Goal: Information Seeking & Learning: Learn about a topic

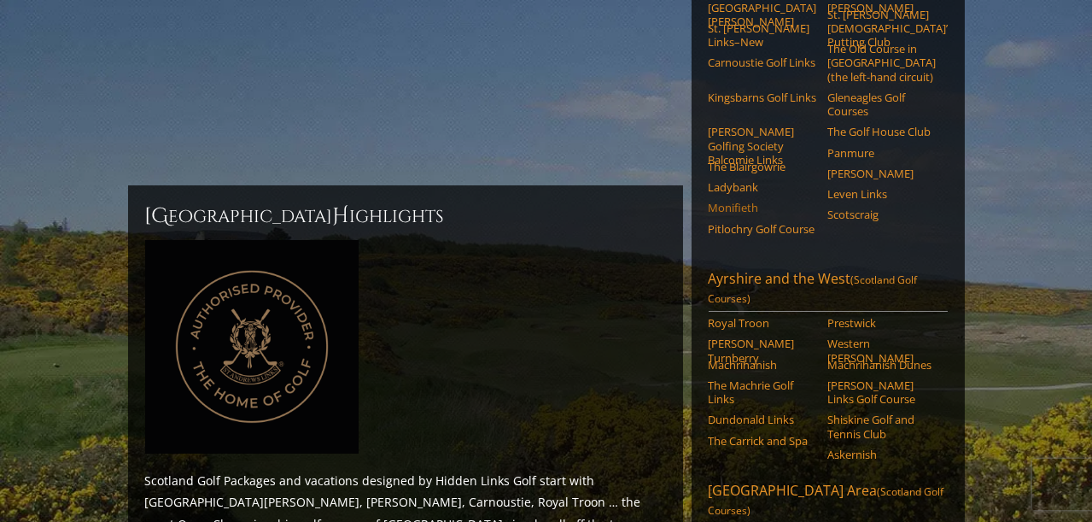
scroll to position [366, 0]
click at [639, 202] on h2 "Scotland H ighlights" at bounding box center [405, 215] width 521 height 27
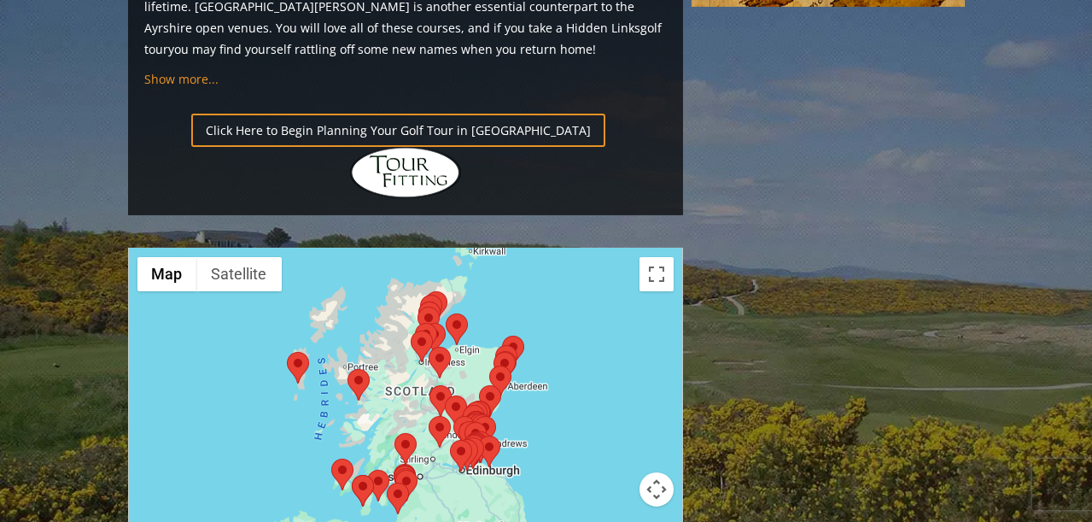
scroll to position [1953, 0]
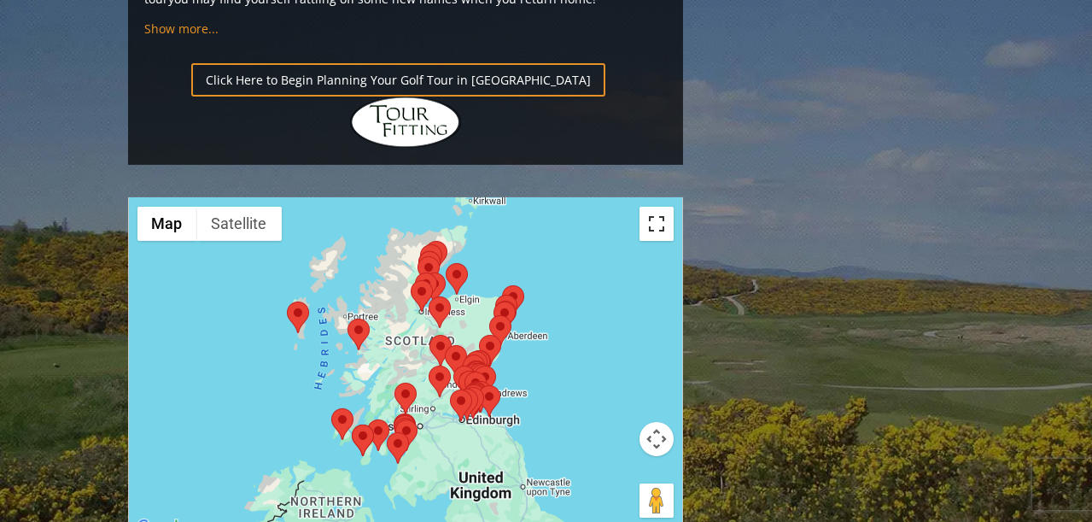
click at [658, 207] on button "Toggle fullscreen view" at bounding box center [657, 224] width 34 height 34
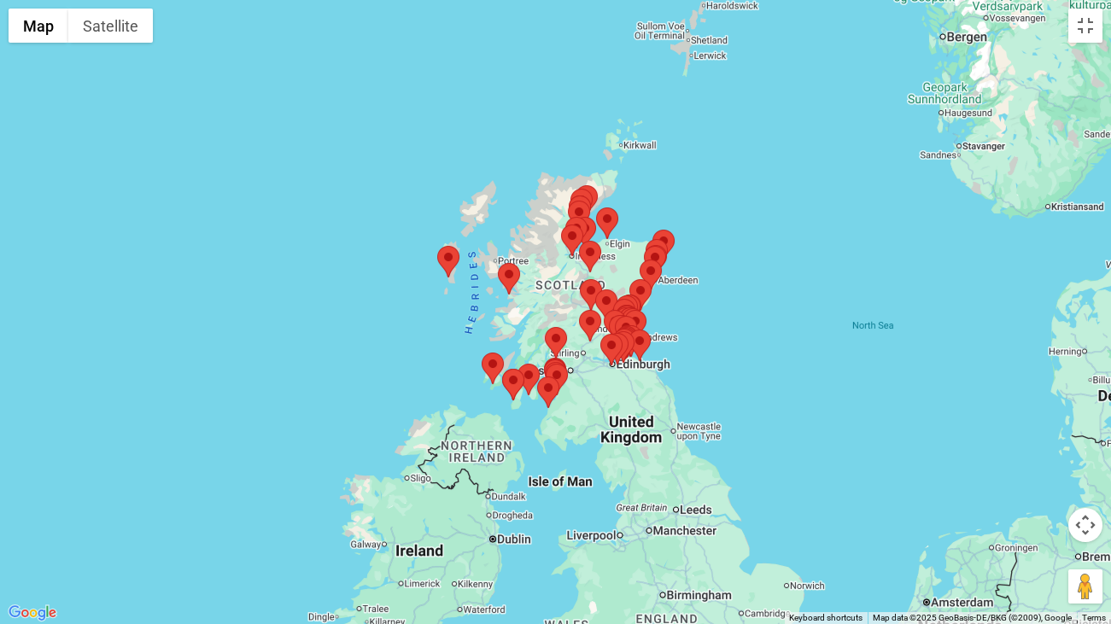
click at [880, 157] on div at bounding box center [555, 312] width 1111 height 624
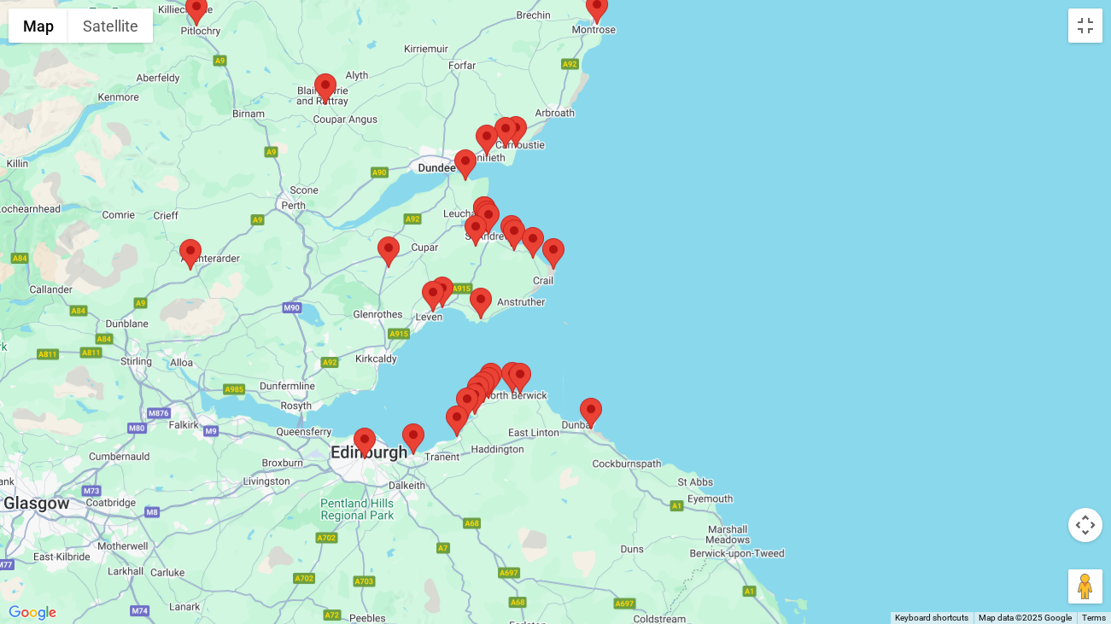
drag, startPoint x: 562, startPoint y: 358, endPoint x: 687, endPoint y: 338, distance: 126.2
click at [687, 338] on div at bounding box center [555, 312] width 1111 height 624
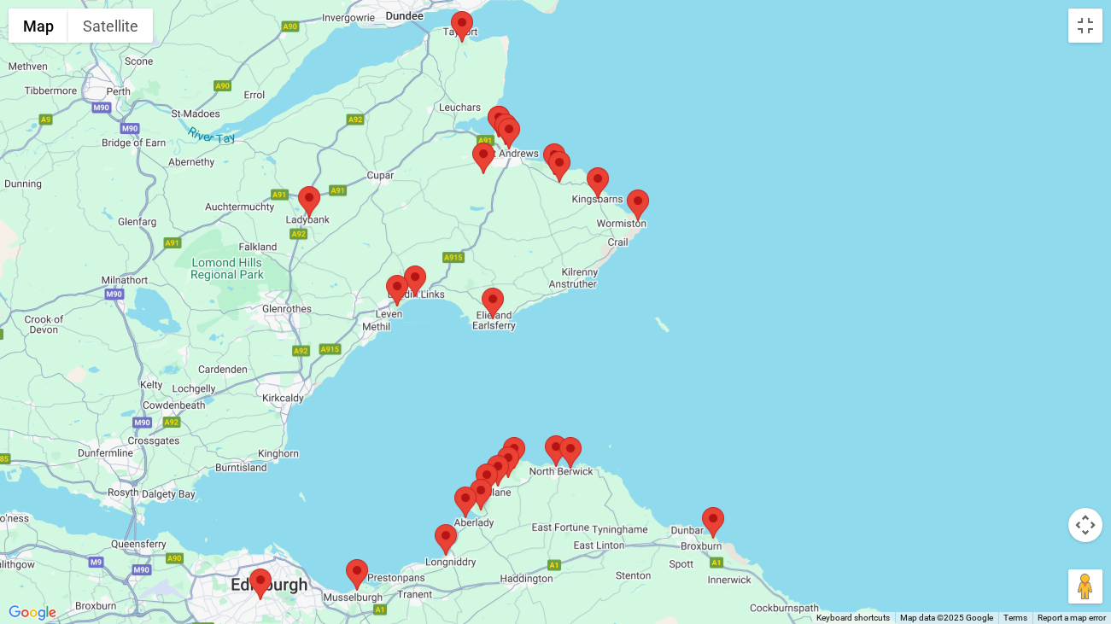
click at [394, 289] on img at bounding box center [397, 291] width 22 height 32
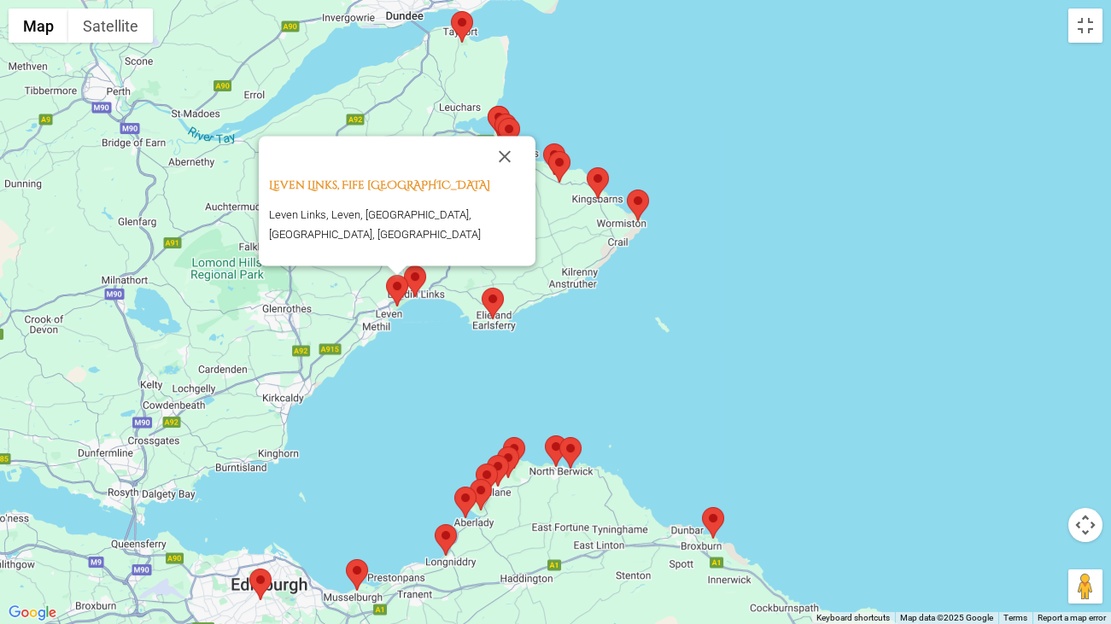
click at [415, 280] on img at bounding box center [415, 282] width 22 height 32
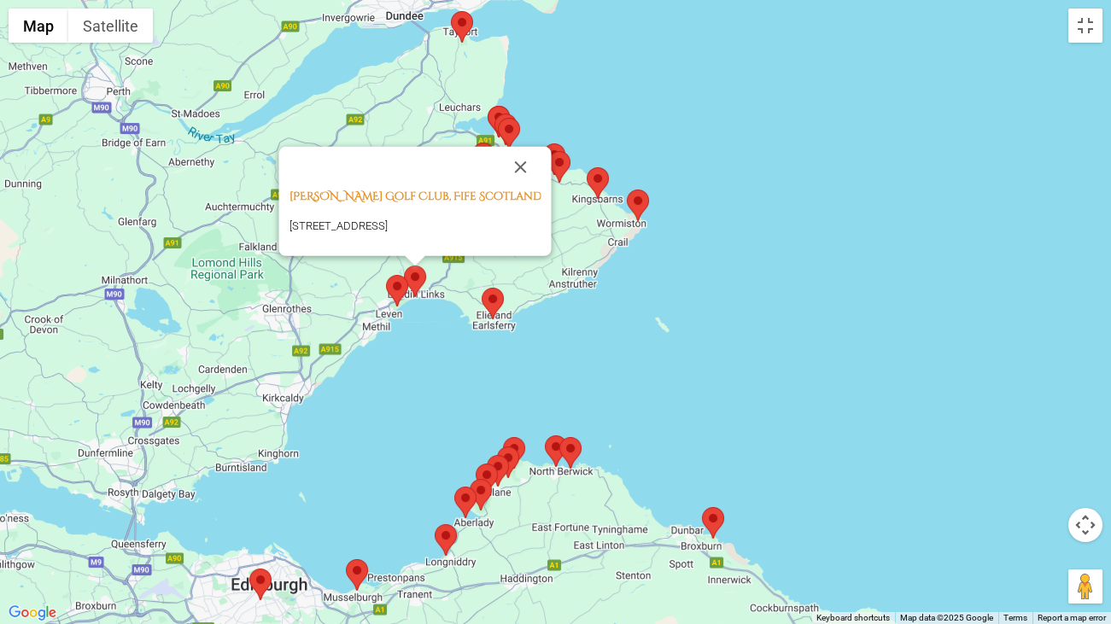
click at [260, 521] on img at bounding box center [260, 585] width 22 height 32
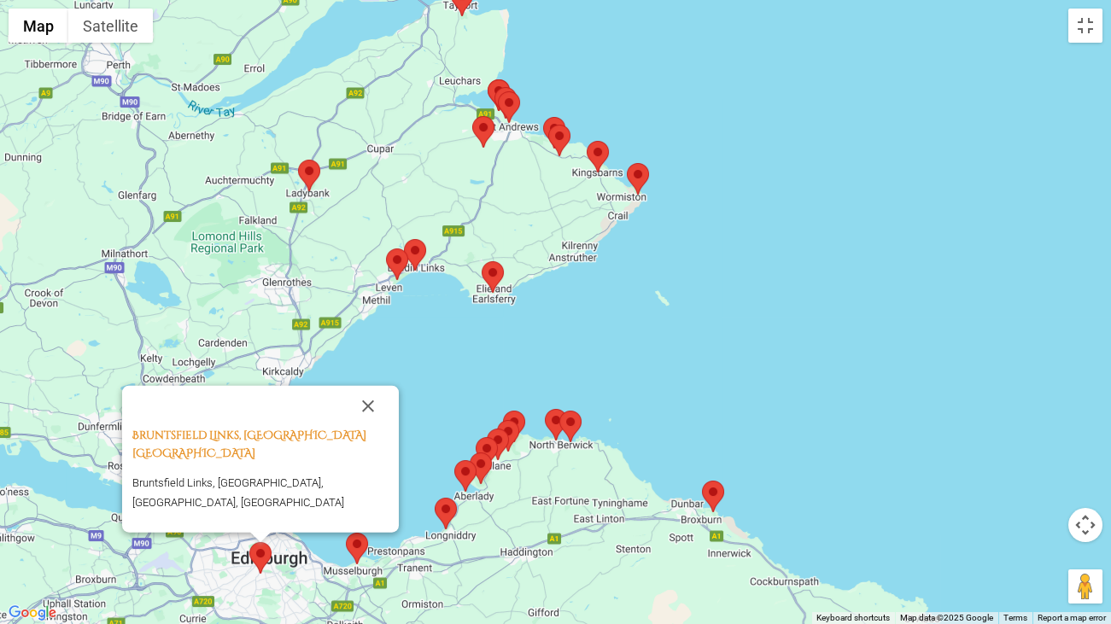
click at [359, 521] on img at bounding box center [357, 549] width 22 height 32
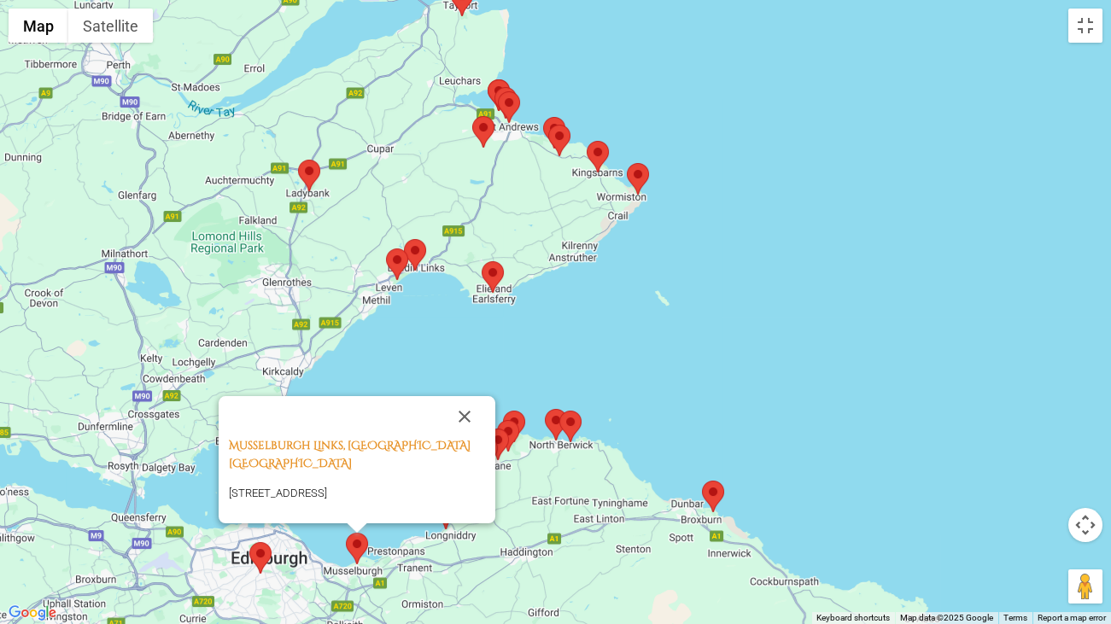
click at [621, 426] on div "Musselburgh Links, Musselburgh [GEOGRAPHIC_DATA] Stables Pavillion [STREET_ADDR…" at bounding box center [555, 312] width 1111 height 624
click at [464, 396] on button "Close" at bounding box center [464, 416] width 41 height 41
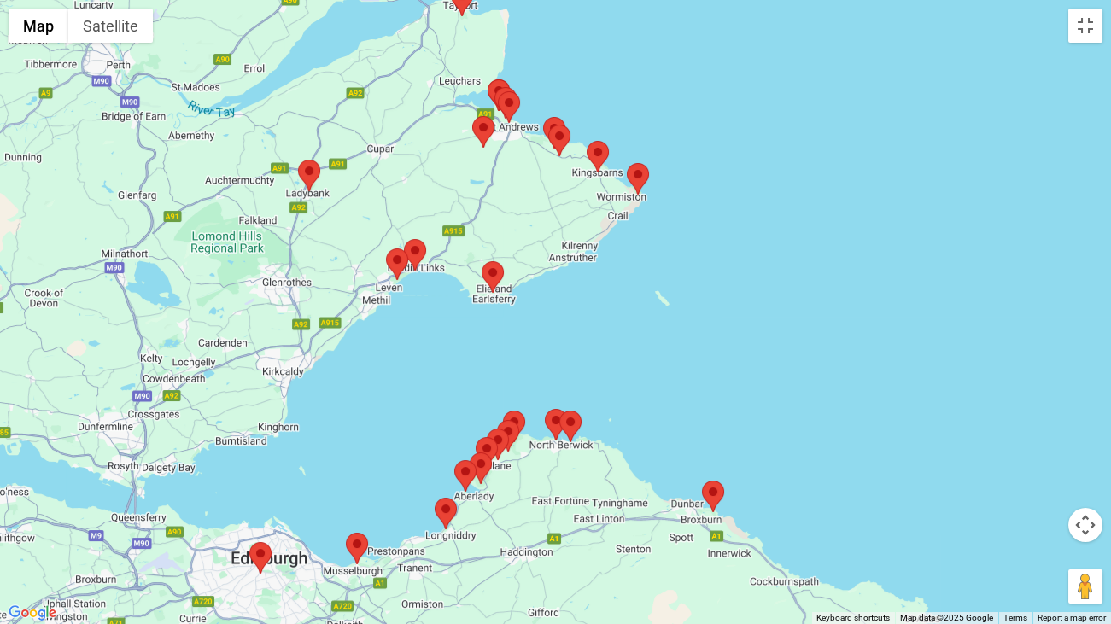
click at [445, 511] on img at bounding box center [446, 514] width 22 height 32
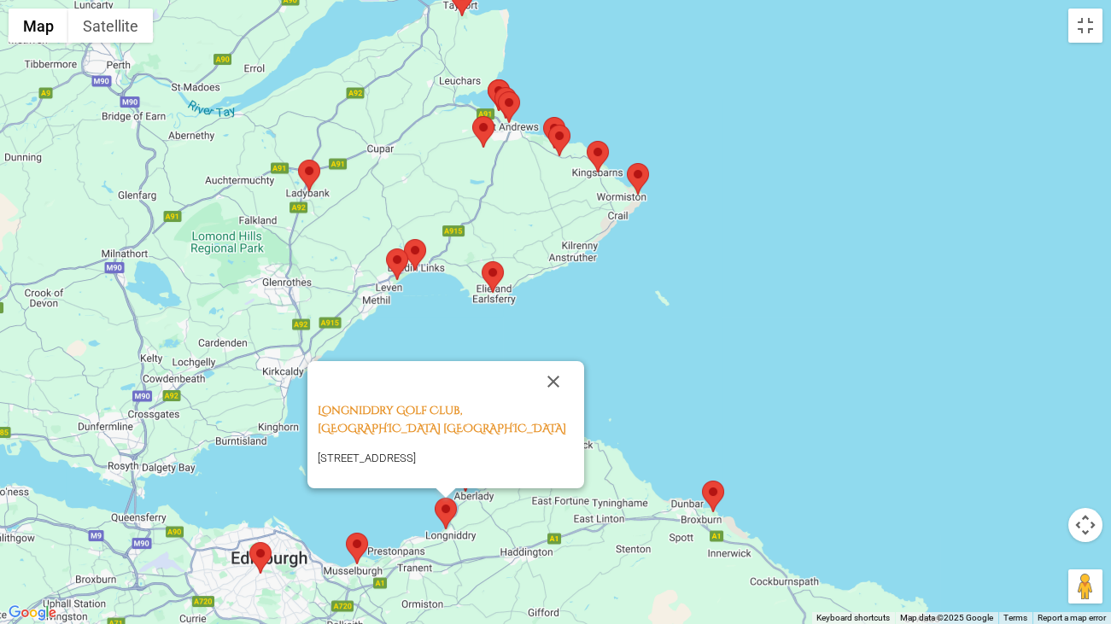
click at [605, 427] on div "Longniddry Golf Club, [STREET_ADDRESS]" at bounding box center [555, 312] width 1111 height 624
click at [551, 365] on button "Close" at bounding box center [553, 381] width 41 height 41
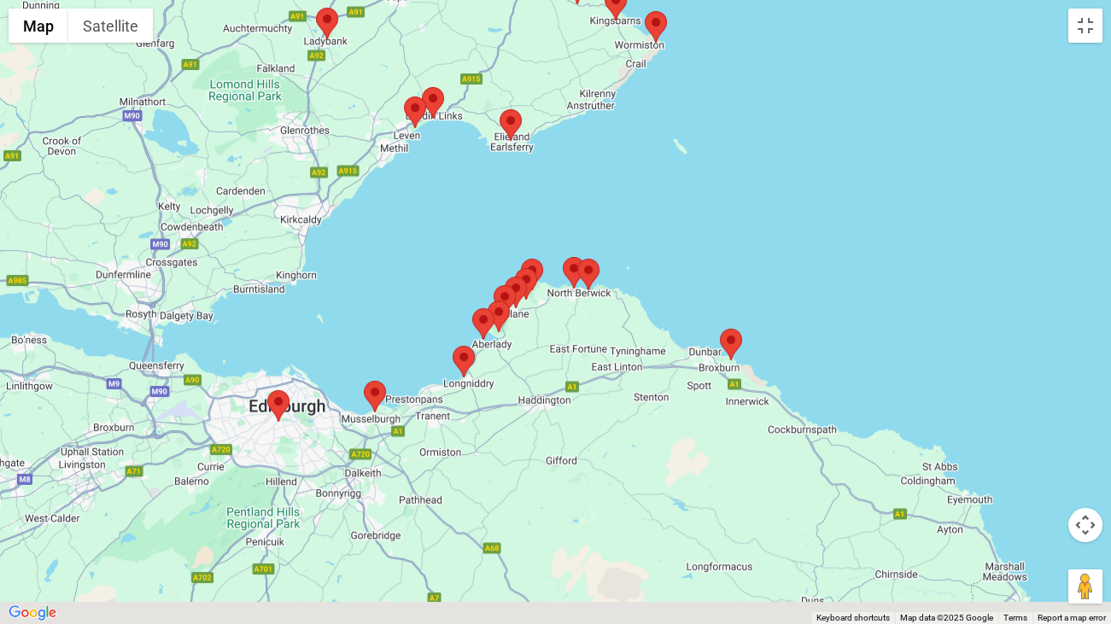
drag, startPoint x: 643, startPoint y: 323, endPoint x: 666, endPoint y: 162, distance: 162.2
click at [666, 162] on div at bounding box center [555, 312] width 1111 height 624
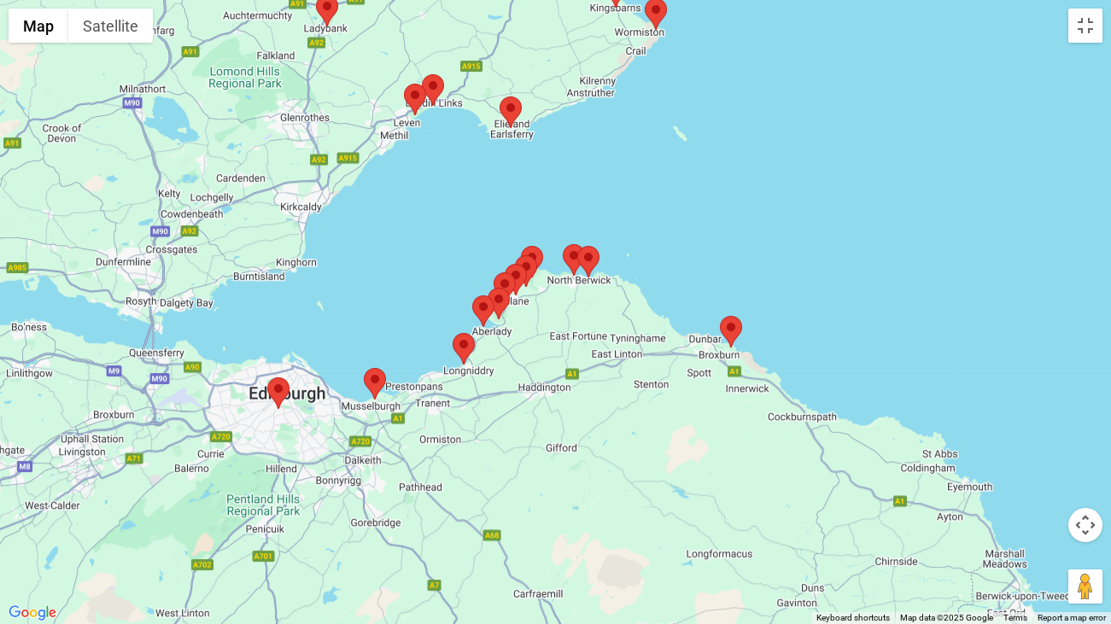
click at [479, 303] on img at bounding box center [483, 311] width 22 height 32
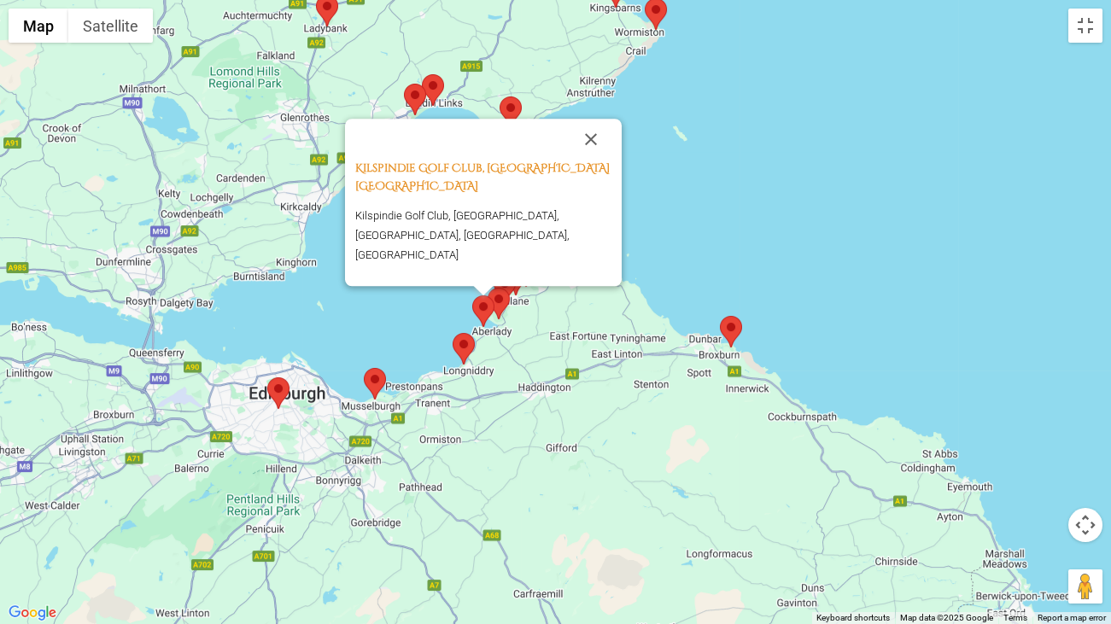
click at [495, 302] on img at bounding box center [499, 304] width 22 height 32
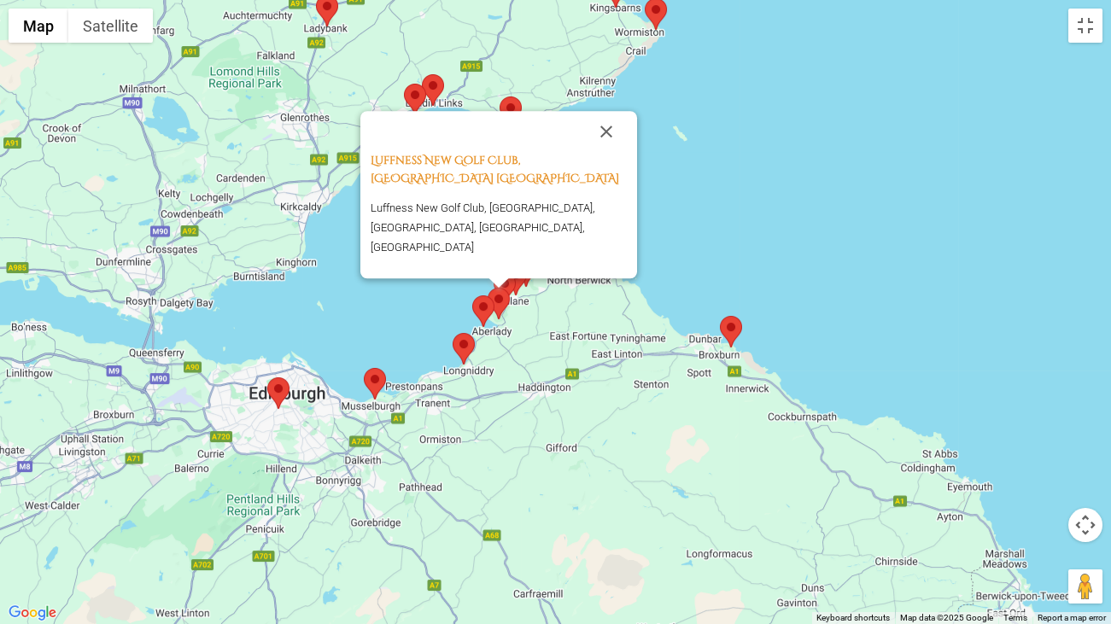
click at [758, 216] on div "Luffness New Golf Club, [GEOGRAPHIC_DATA] [GEOGRAPHIC_DATA] Luffness New Golf C…" at bounding box center [555, 312] width 1111 height 624
click at [328, 10] on img at bounding box center [327, 11] width 22 height 32
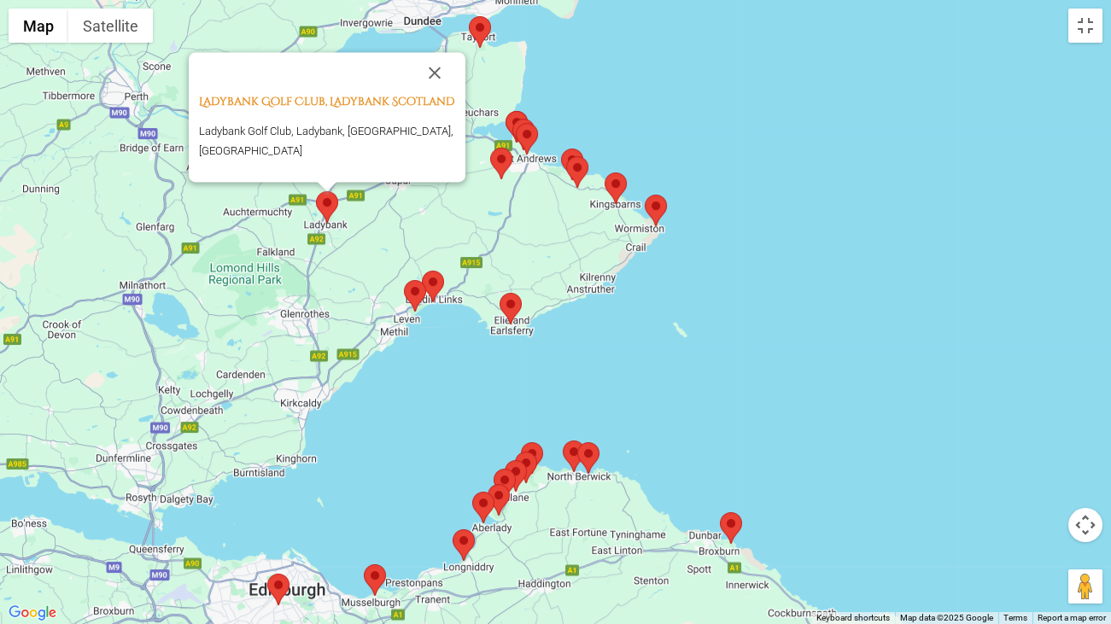
click at [512, 307] on img at bounding box center [511, 309] width 22 height 32
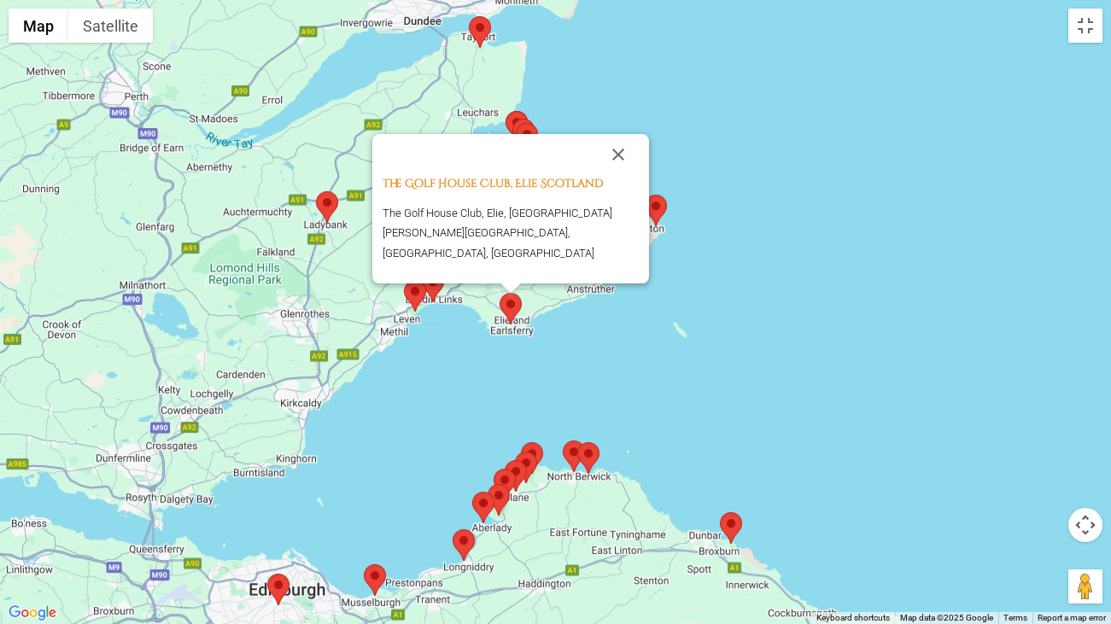
click at [982, 126] on div "The Golf House Club, Elie Scotland The Golf House Club, Elie, [GEOGRAPHIC_DATA]…" at bounding box center [555, 312] width 1111 height 624
click at [1089, 31] on button "Toggle fullscreen view" at bounding box center [1085, 26] width 34 height 34
